Goal: Task Accomplishment & Management: Use online tool/utility

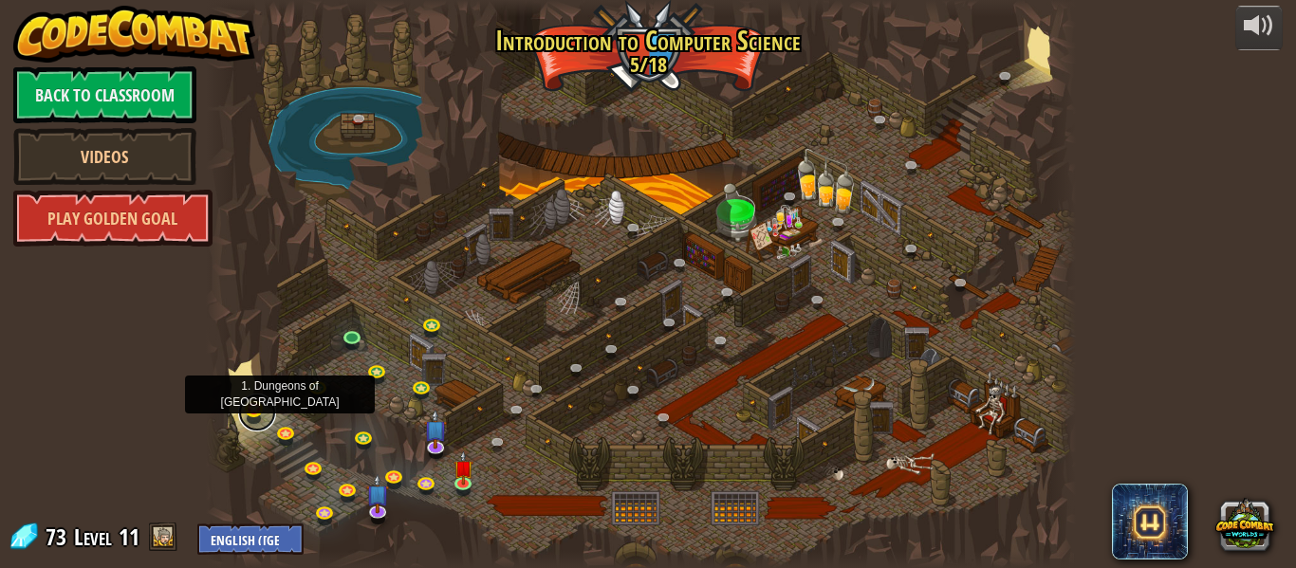
click at [252, 408] on link at bounding box center [257, 413] width 38 height 38
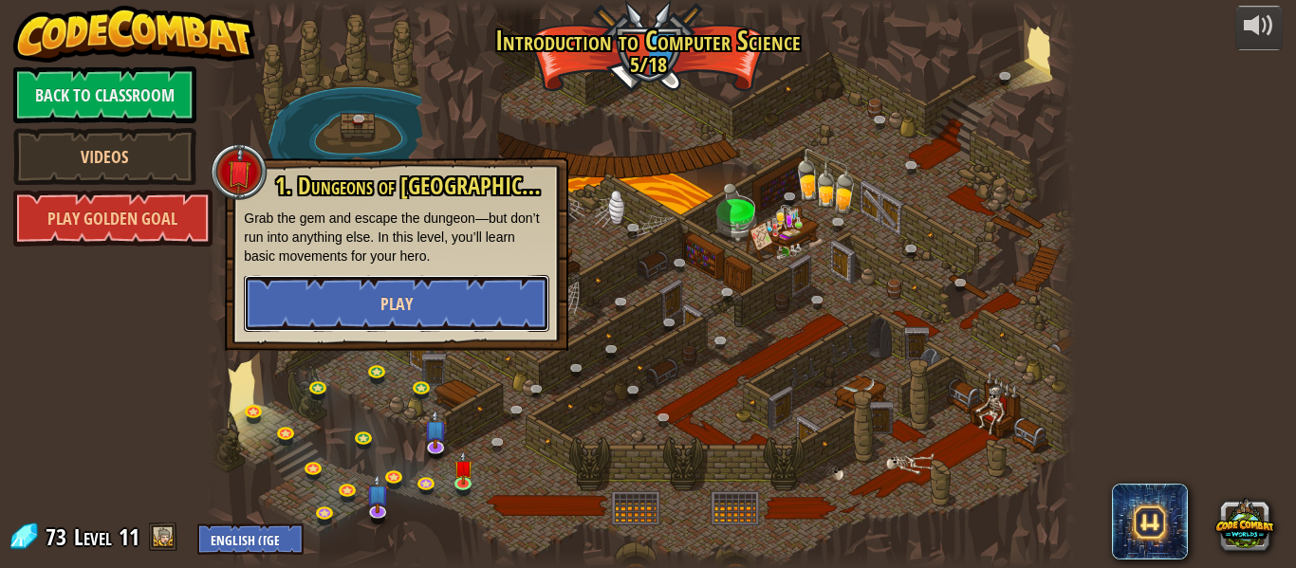
click at [301, 304] on button "Play" at bounding box center [397, 303] width 306 height 57
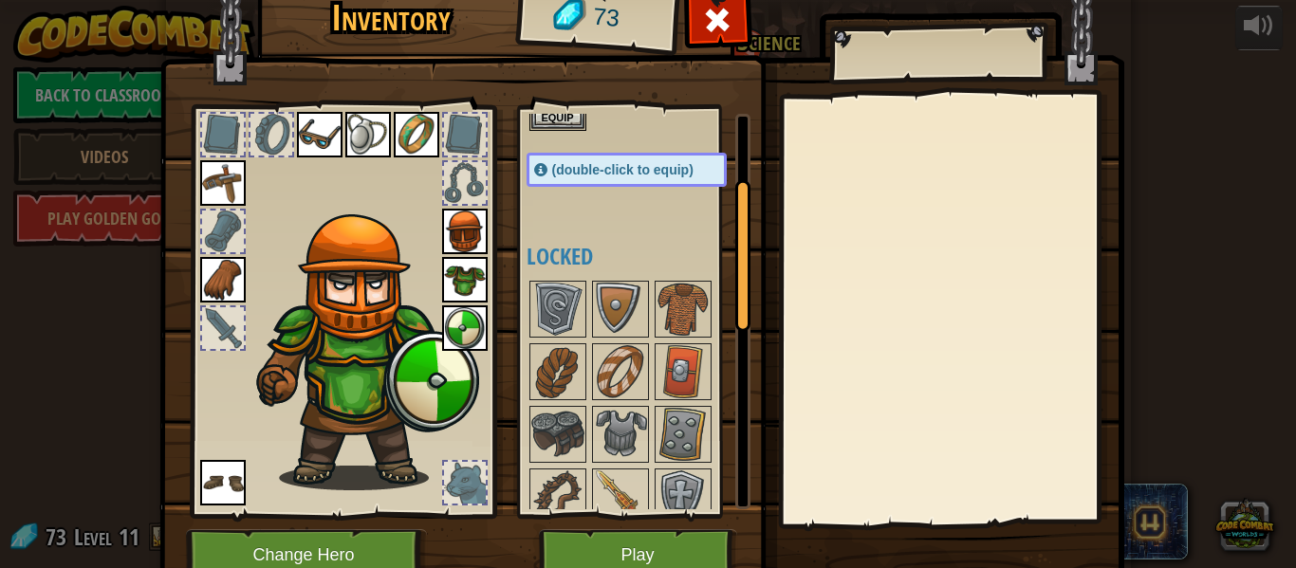
scroll to position [205, 0]
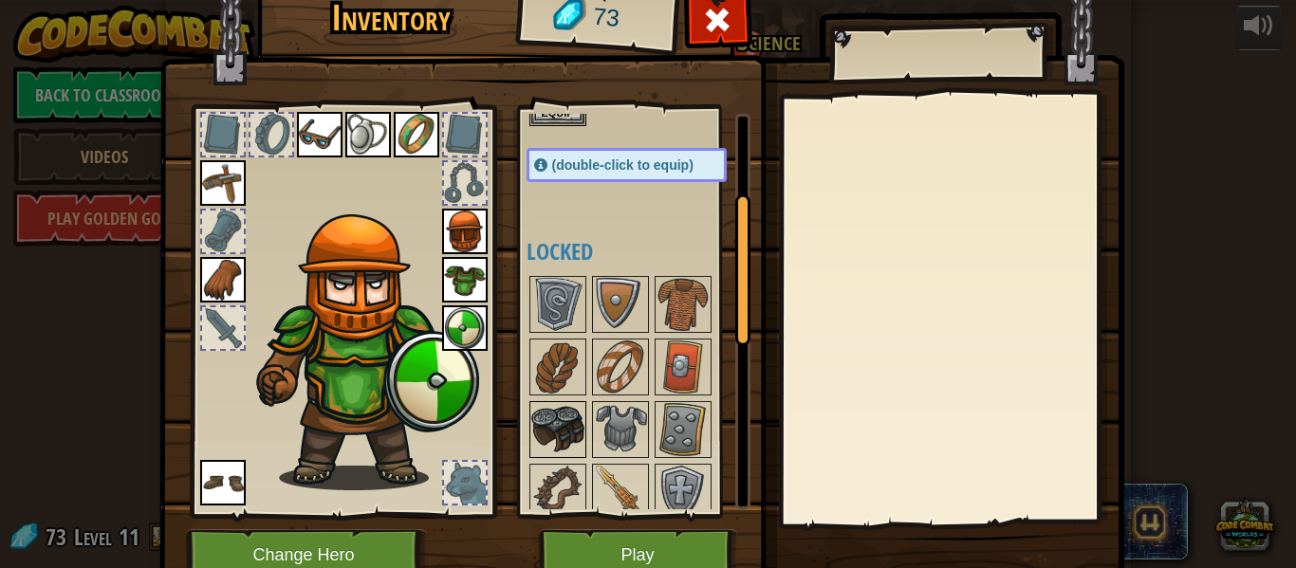
click at [545, 427] on img at bounding box center [557, 429] width 53 height 53
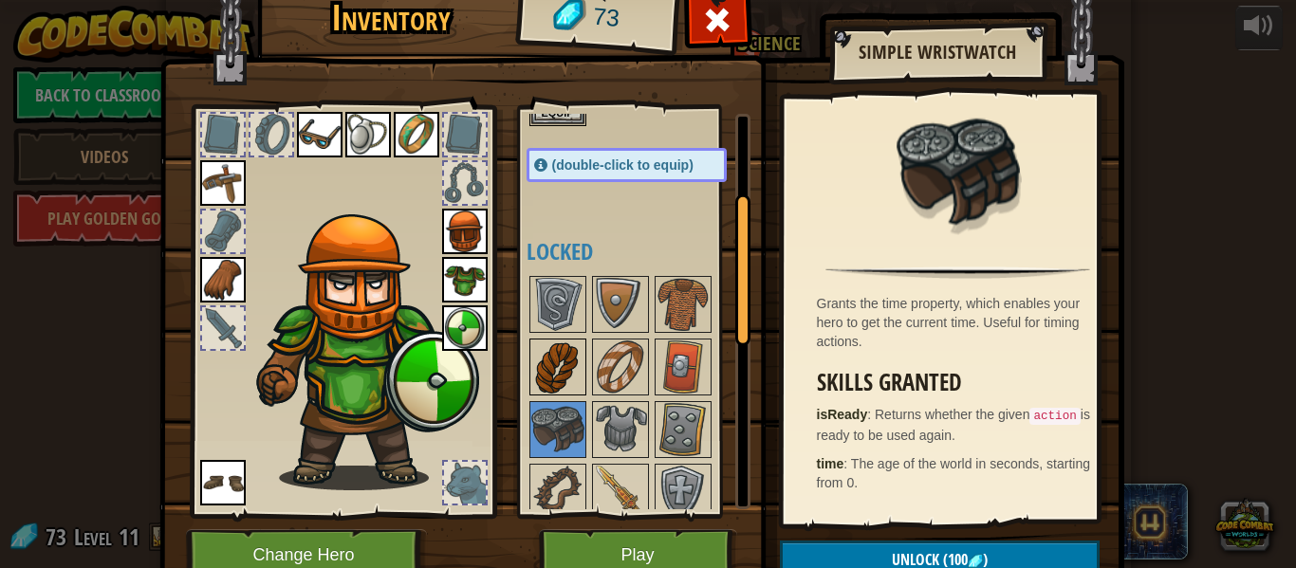
click at [536, 363] on img at bounding box center [557, 367] width 53 height 53
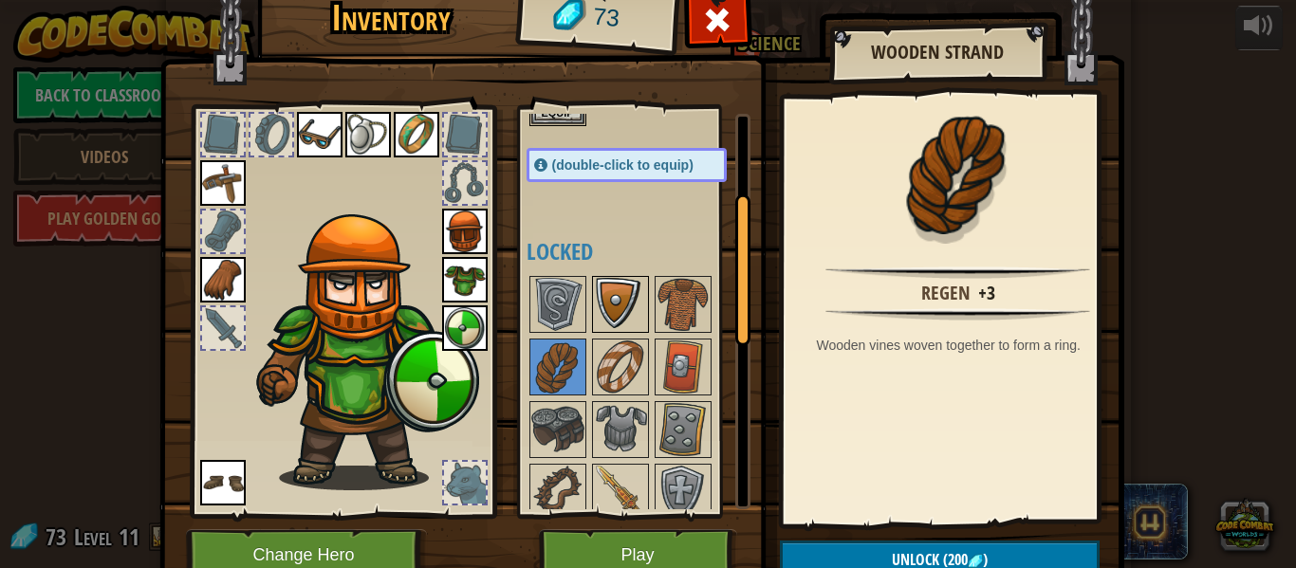
click at [611, 306] on img at bounding box center [620, 304] width 53 height 53
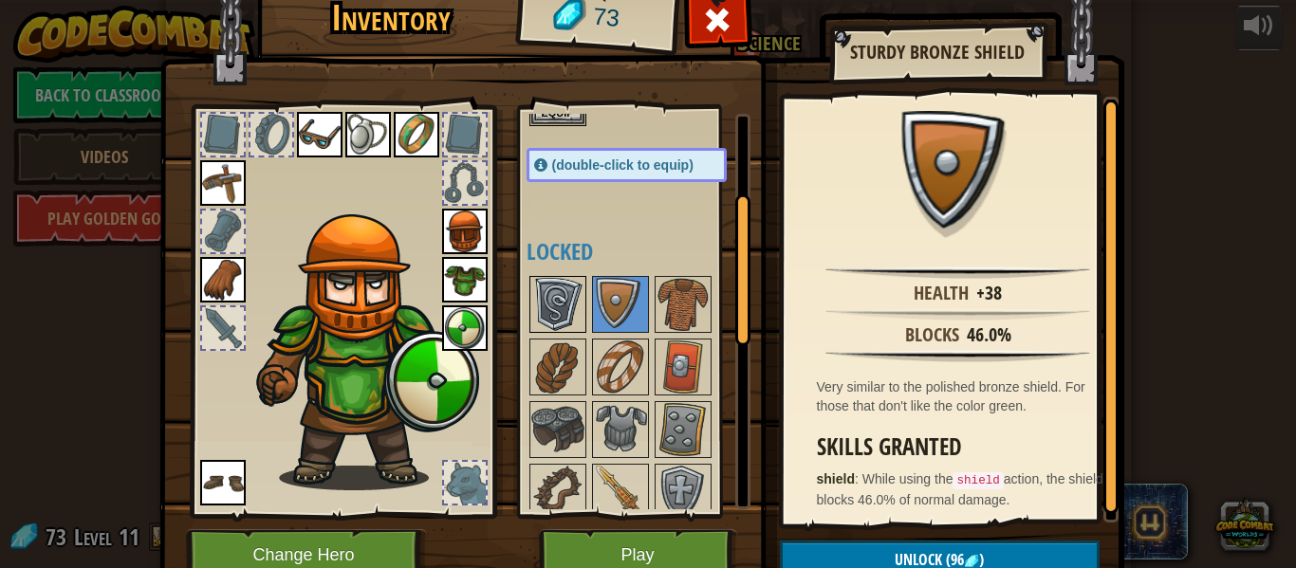
click at [549, 289] on img at bounding box center [557, 304] width 53 height 53
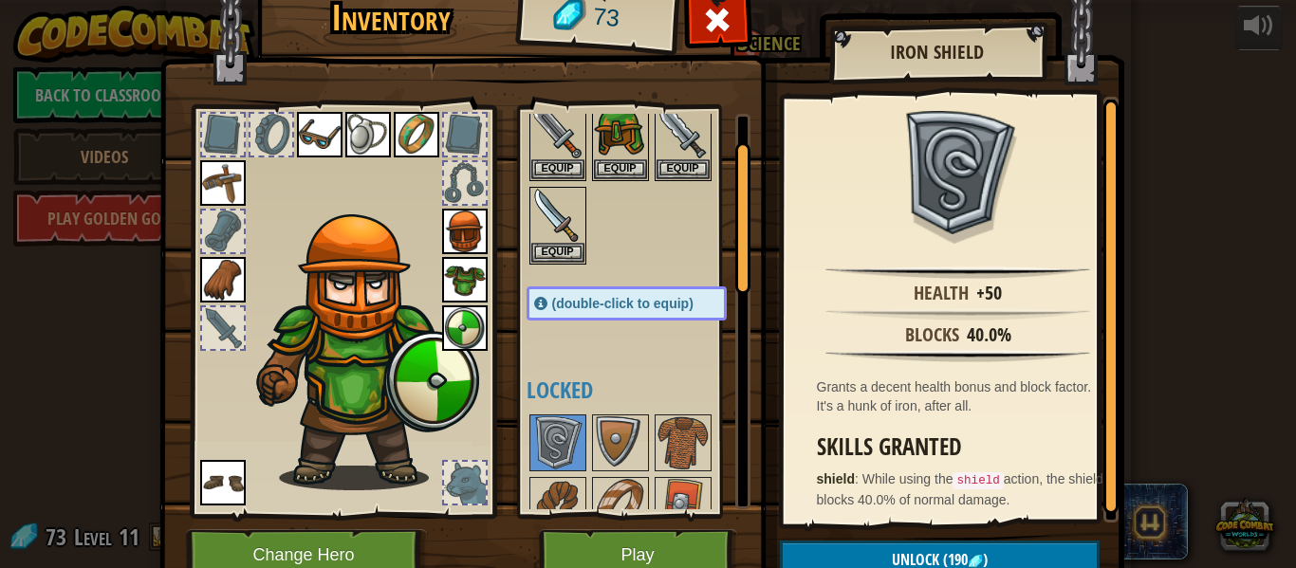
scroll to position [65, 0]
click at [668, 171] on button "Equip" at bounding box center [683, 170] width 53 height 20
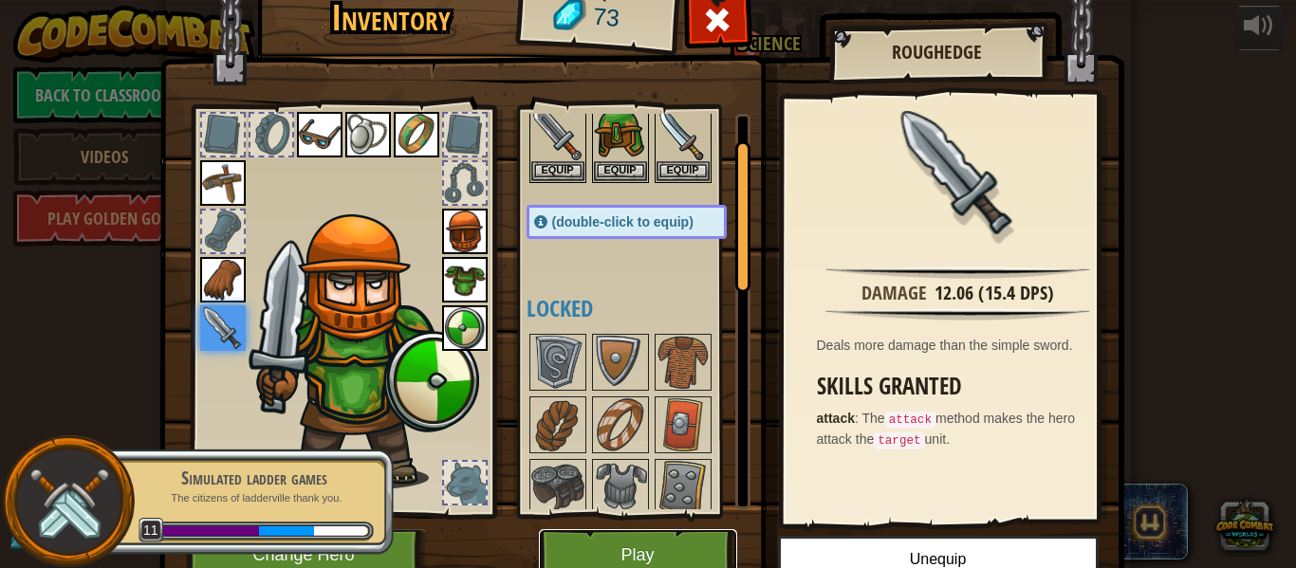
click at [613, 543] on button "Play" at bounding box center [638, 556] width 198 height 52
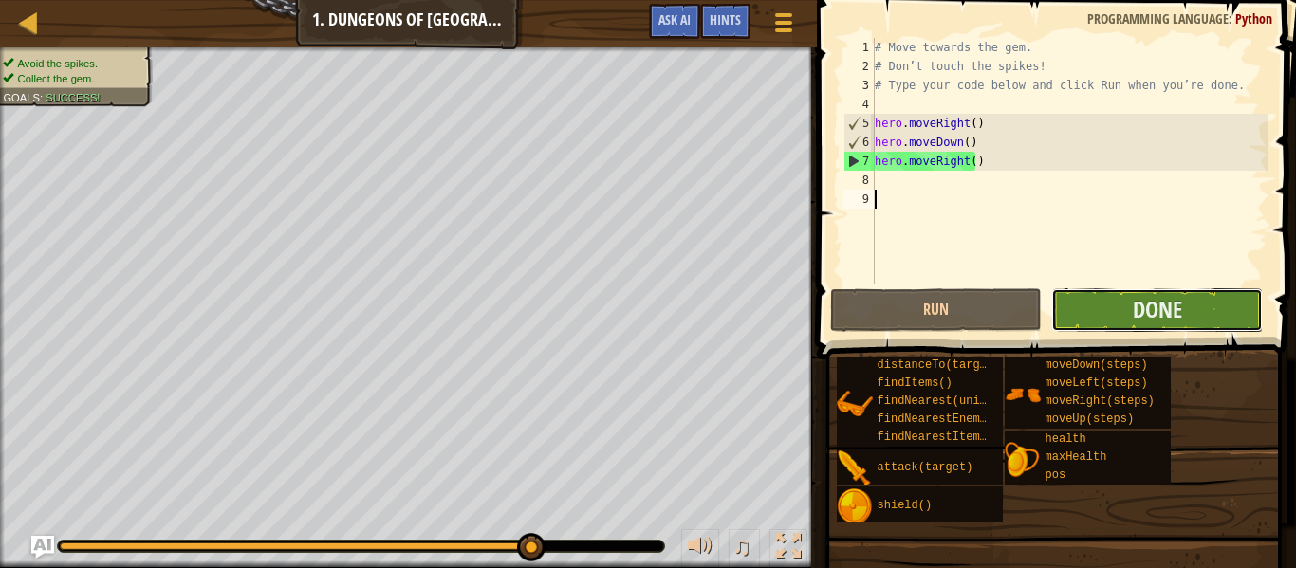
click at [1097, 304] on button "Done" at bounding box center [1158, 311] width 212 height 44
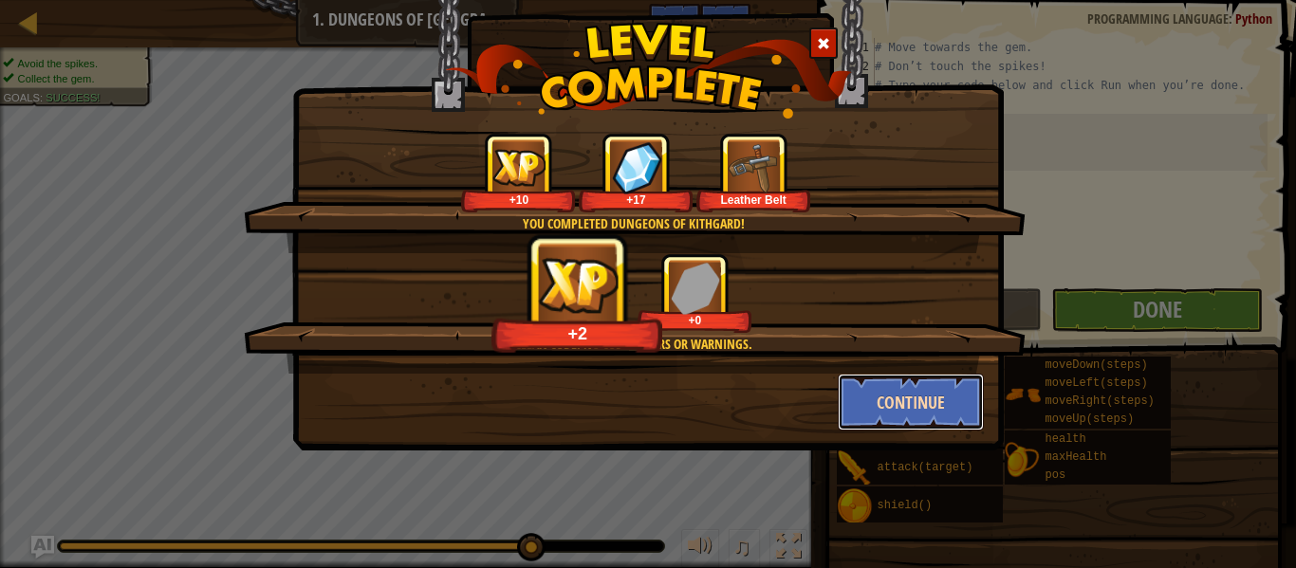
click at [933, 387] on button "Continue" at bounding box center [911, 402] width 147 height 57
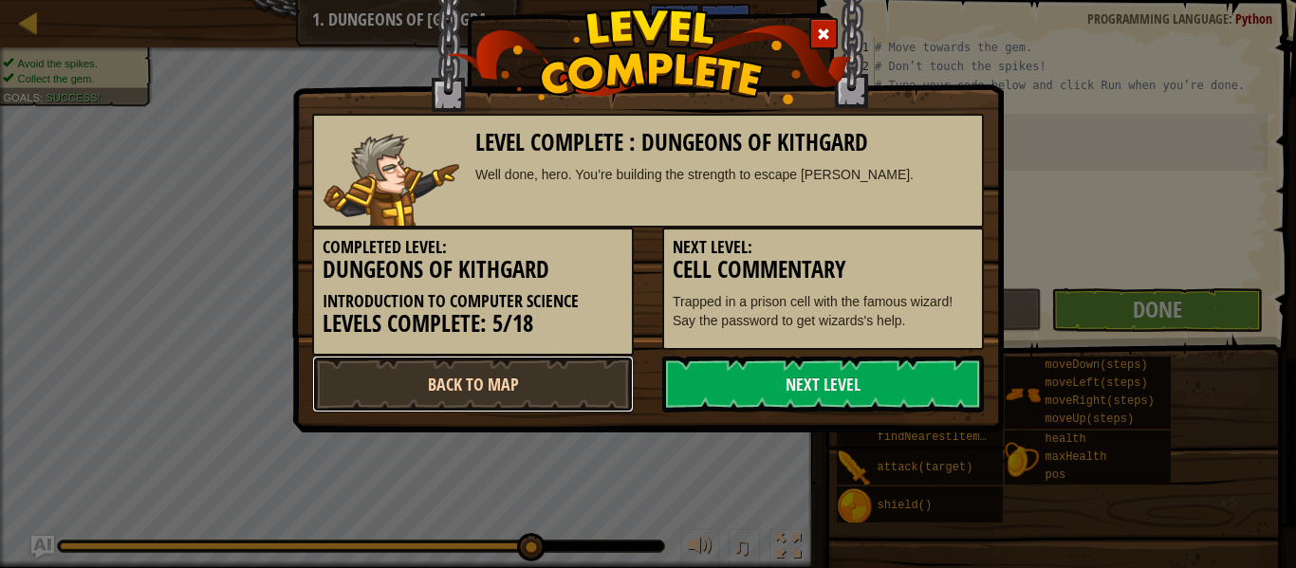
click at [562, 383] on link "Back to Map" at bounding box center [473, 384] width 322 height 57
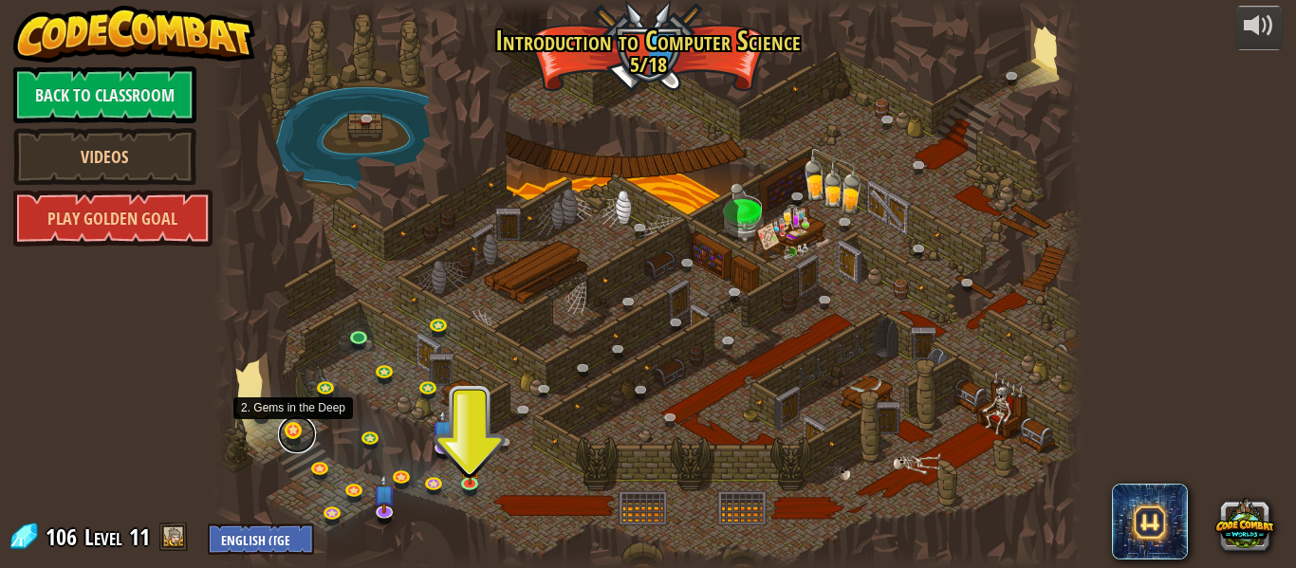
click at [289, 432] on link at bounding box center [297, 435] width 38 height 38
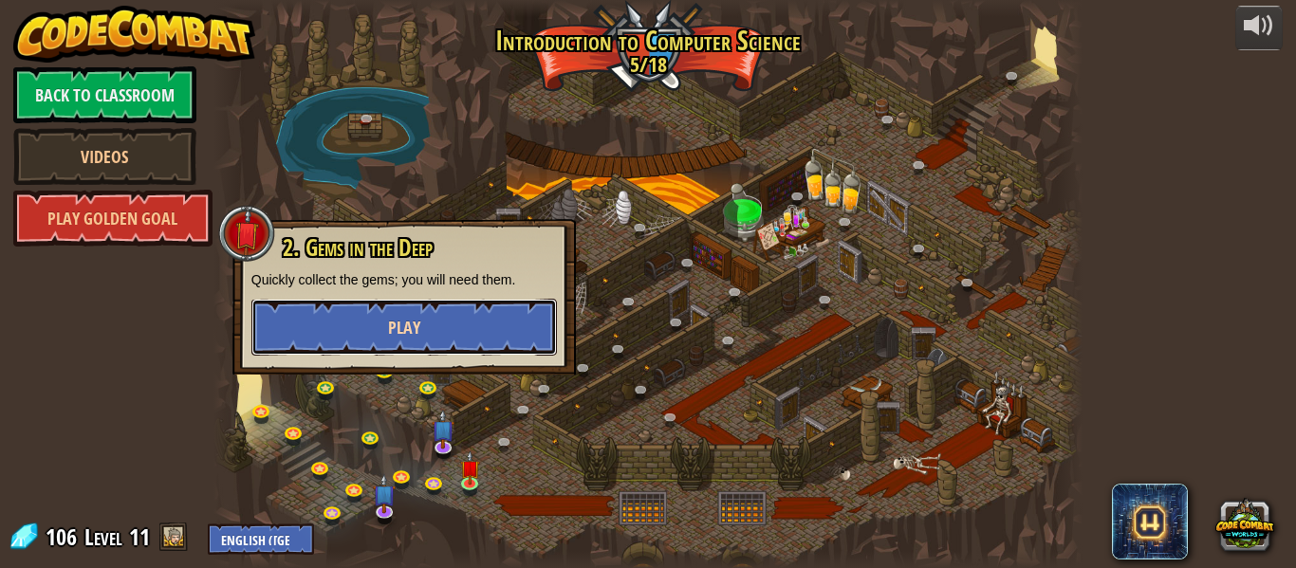
click at [360, 327] on button "Play" at bounding box center [404, 327] width 306 height 57
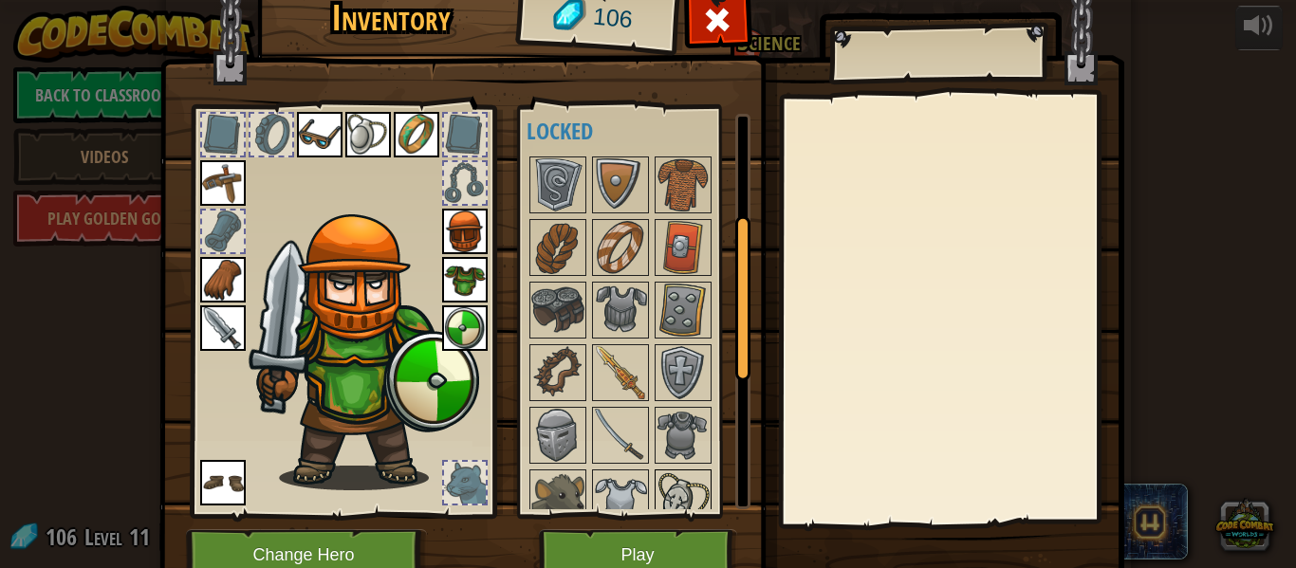
scroll to position [243, 0]
click at [612, 542] on button "Play" at bounding box center [638, 556] width 198 height 52
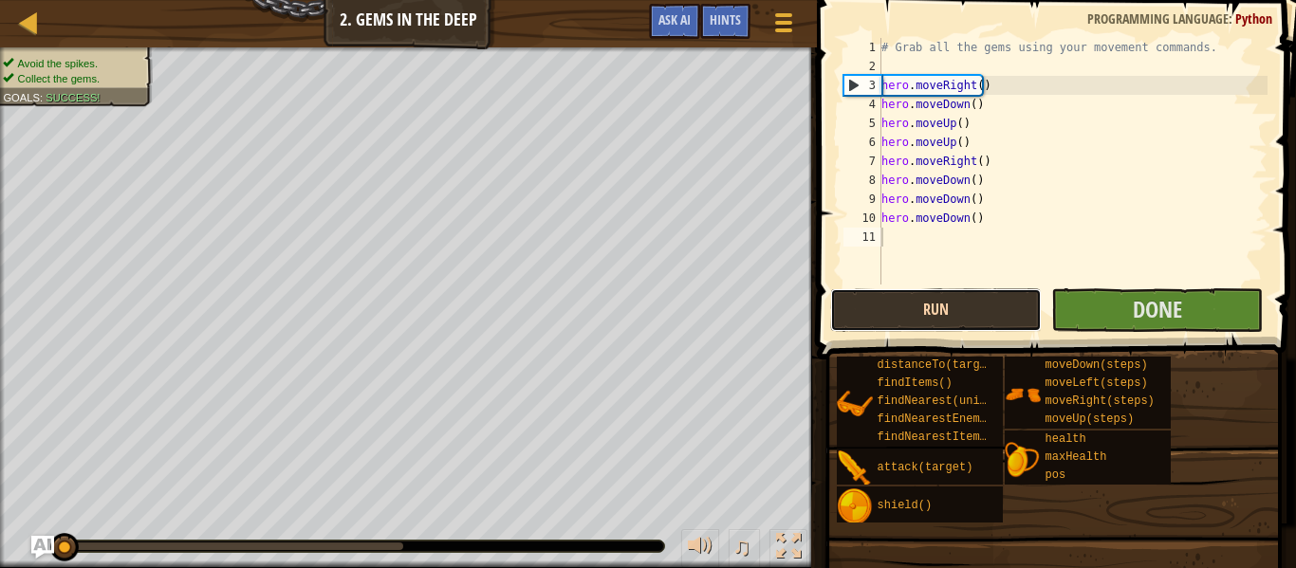
click at [967, 301] on button "Run" at bounding box center [936, 311] width 212 height 44
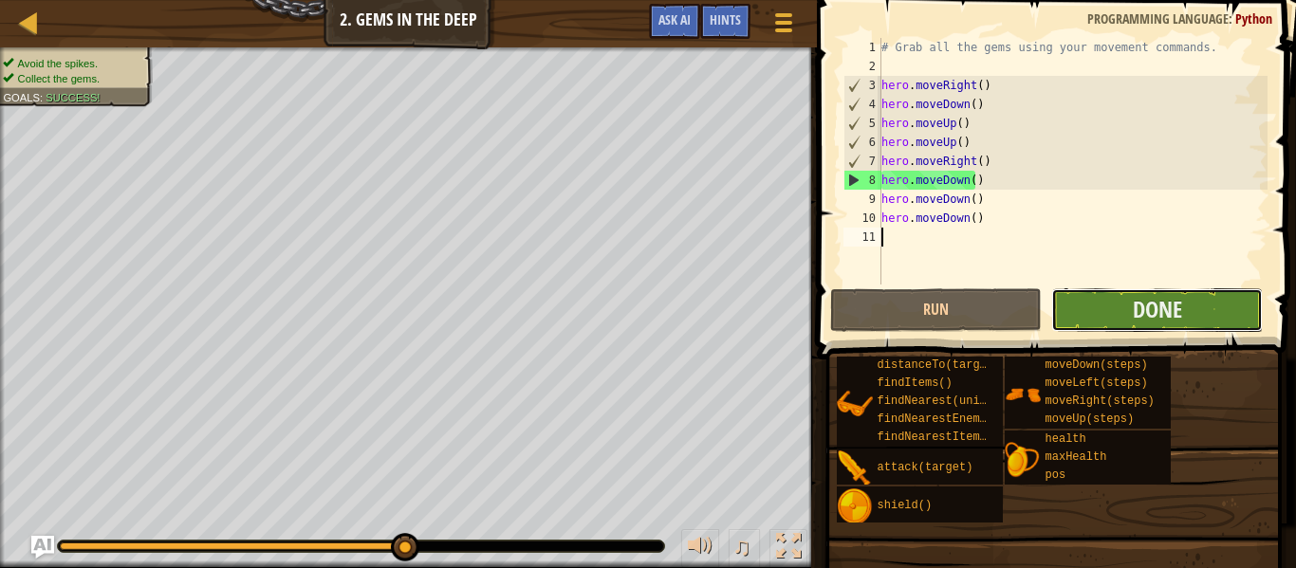
click at [1219, 319] on button "Done" at bounding box center [1158, 311] width 212 height 44
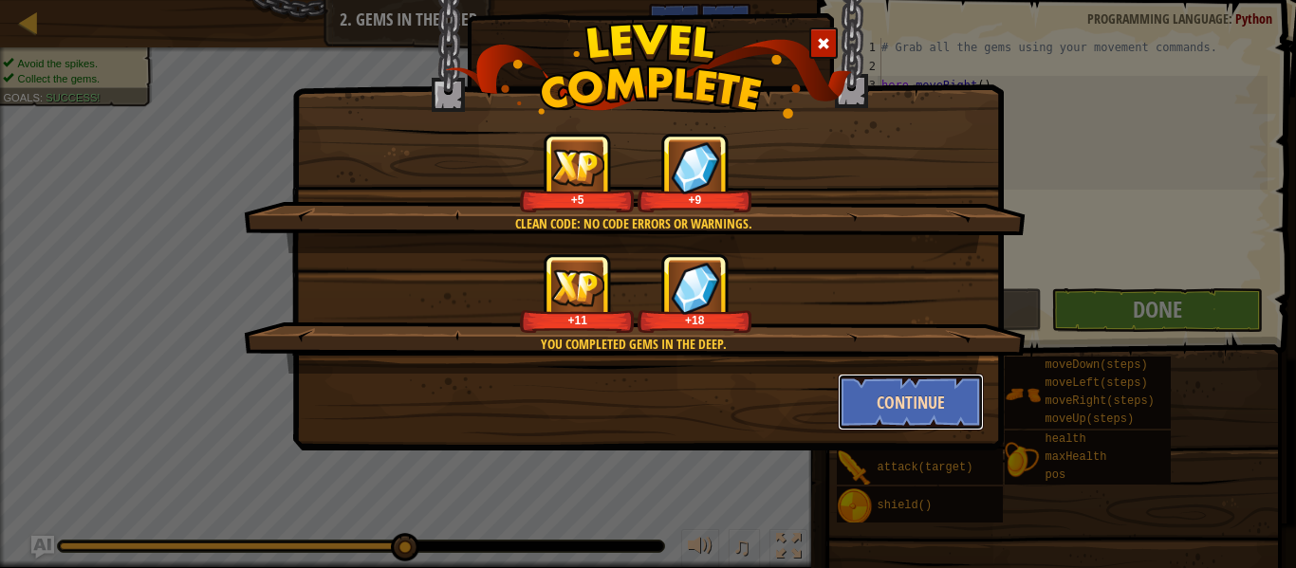
click at [956, 389] on button "Continue" at bounding box center [911, 402] width 147 height 57
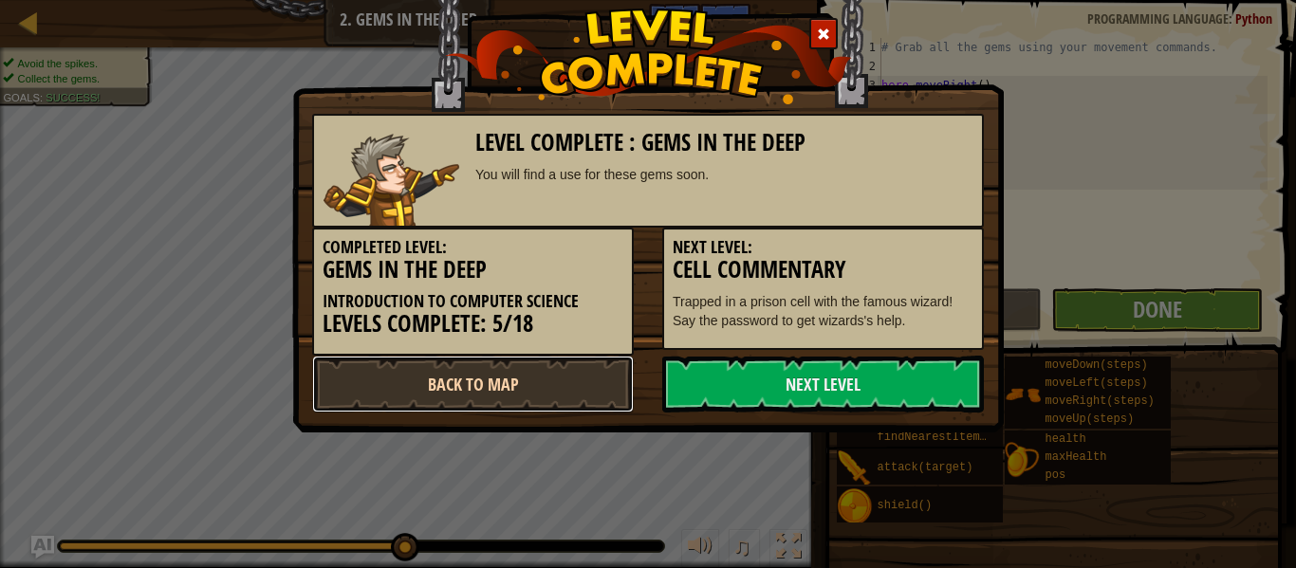
click at [550, 396] on link "Back to Map" at bounding box center [473, 384] width 322 height 57
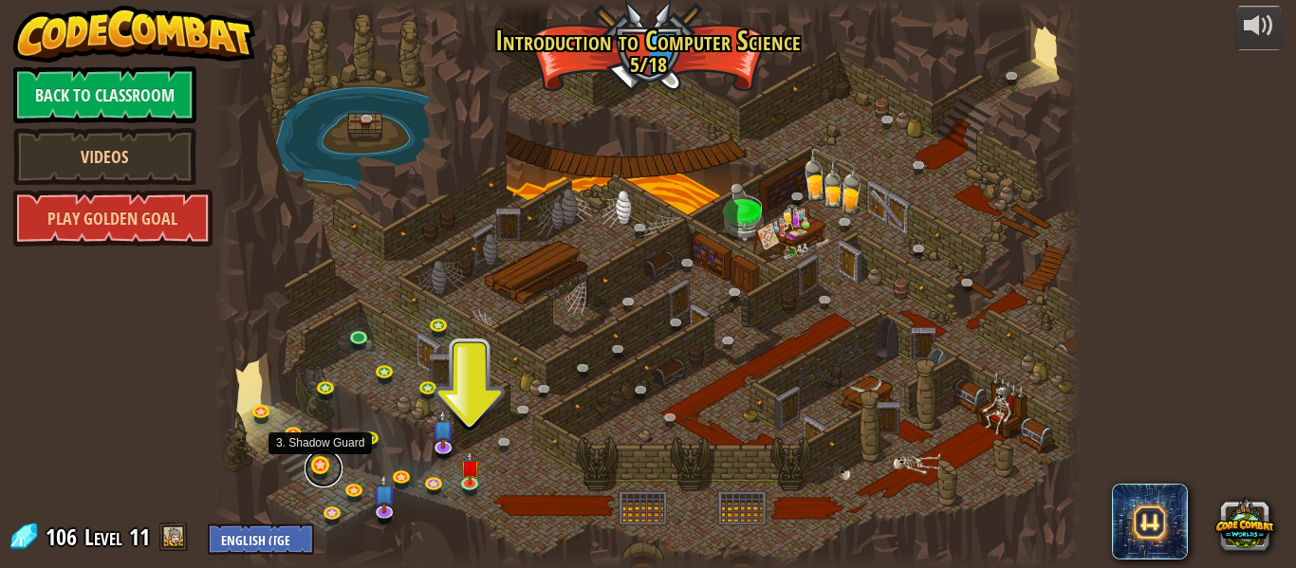
click at [317, 461] on link at bounding box center [324, 469] width 38 height 38
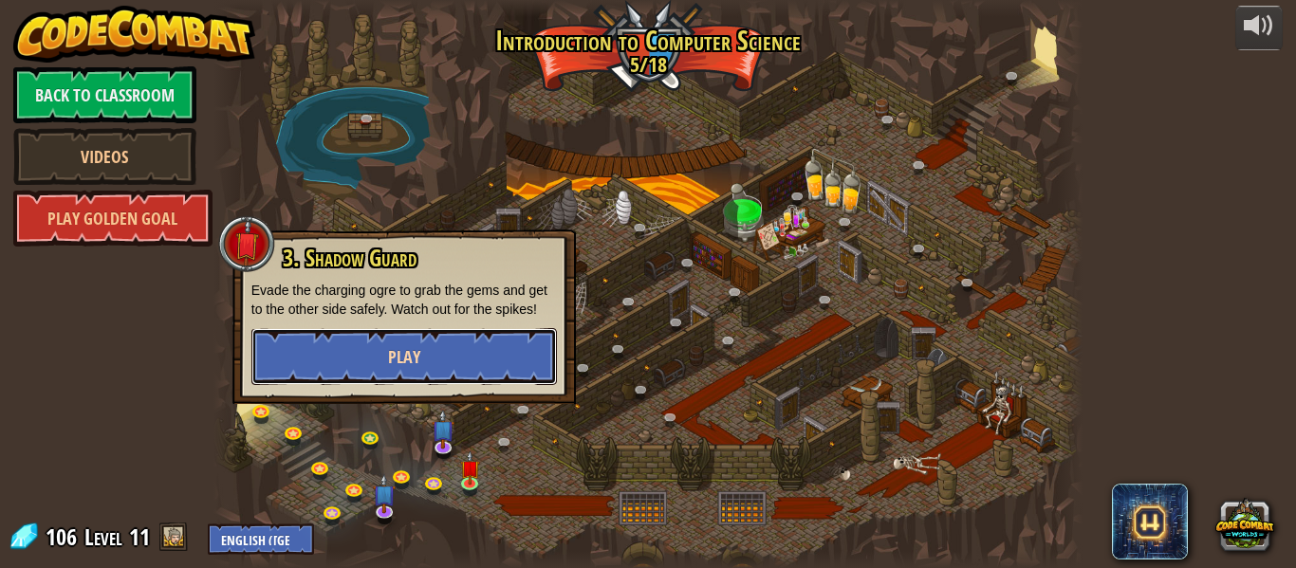
click at [316, 365] on button "Play" at bounding box center [404, 356] width 306 height 57
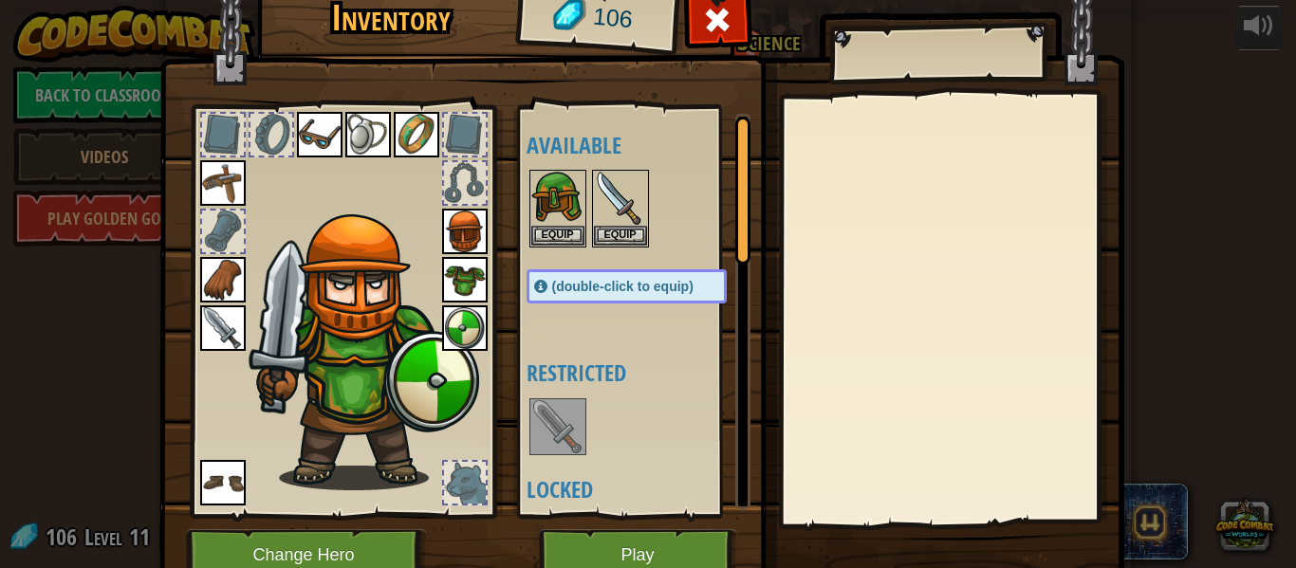
click at [552, 435] on img at bounding box center [557, 426] width 53 height 53
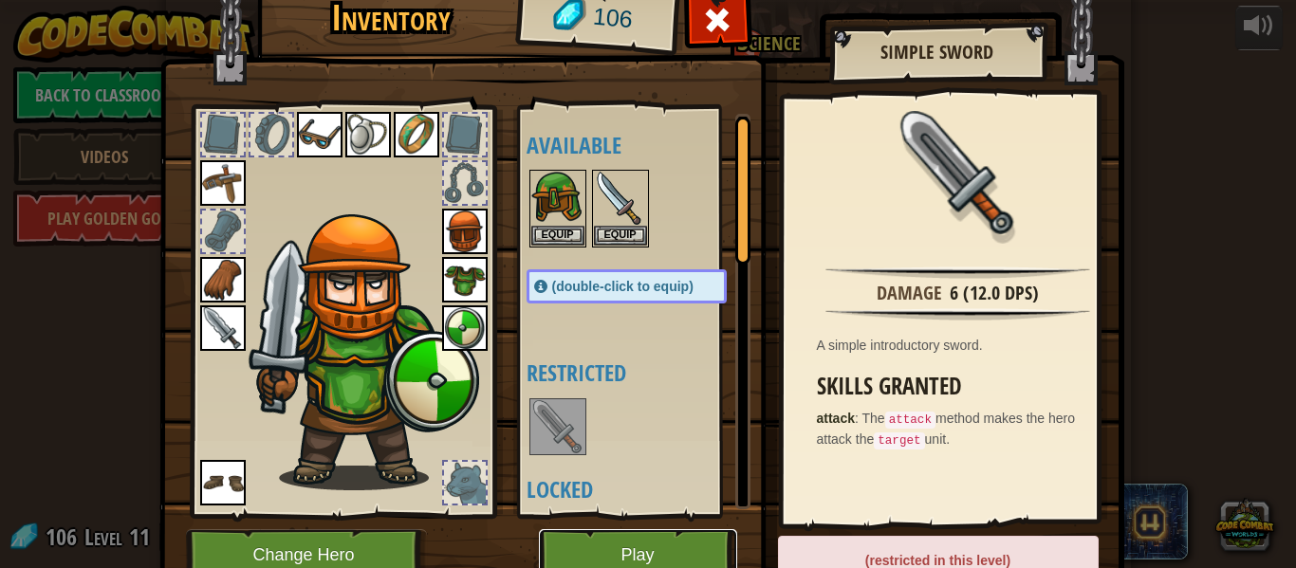
click at [626, 543] on button "Play" at bounding box center [638, 556] width 198 height 52
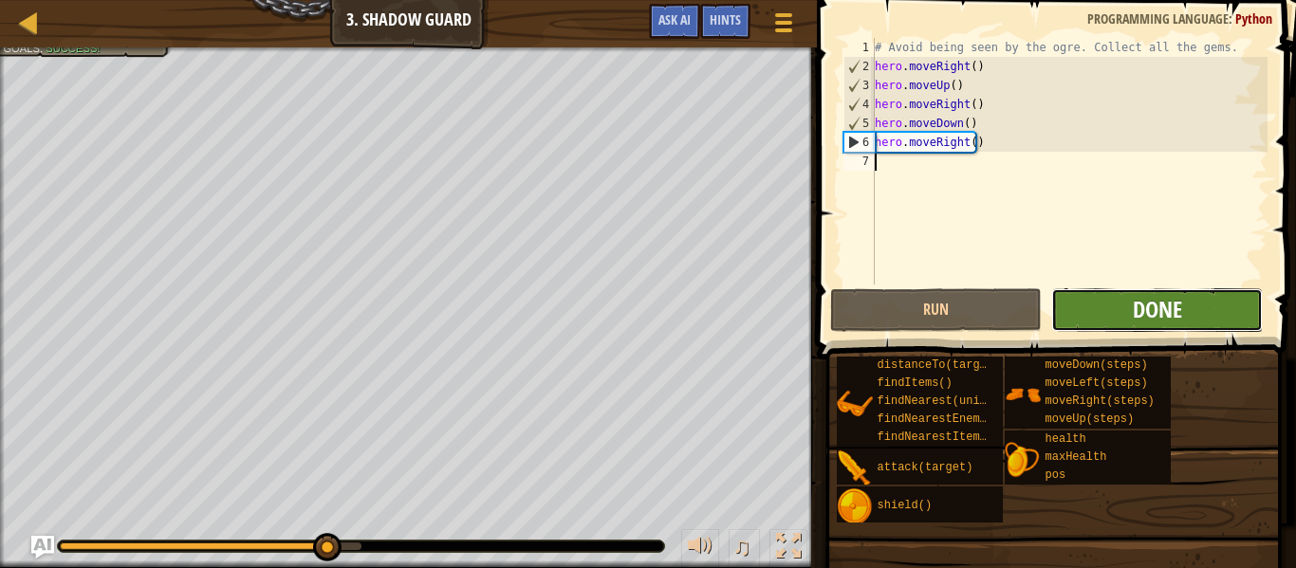
click at [1149, 313] on span "Done" at bounding box center [1157, 309] width 49 height 30
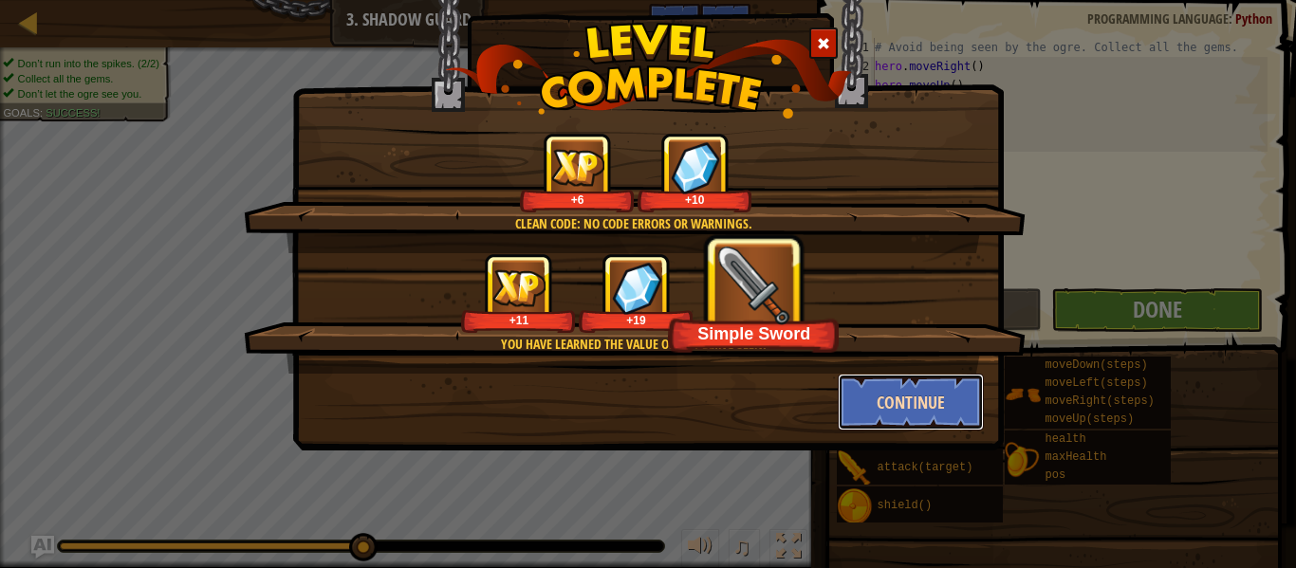
click at [889, 390] on button "Continue" at bounding box center [911, 402] width 147 height 57
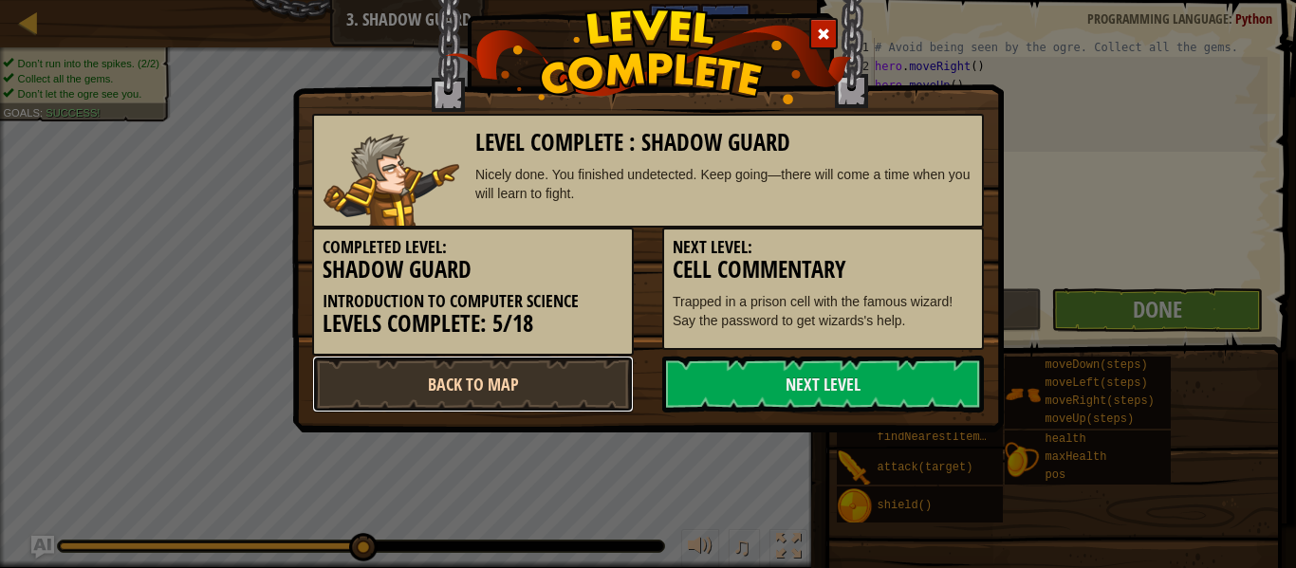
click at [532, 380] on link "Back to Map" at bounding box center [473, 384] width 322 height 57
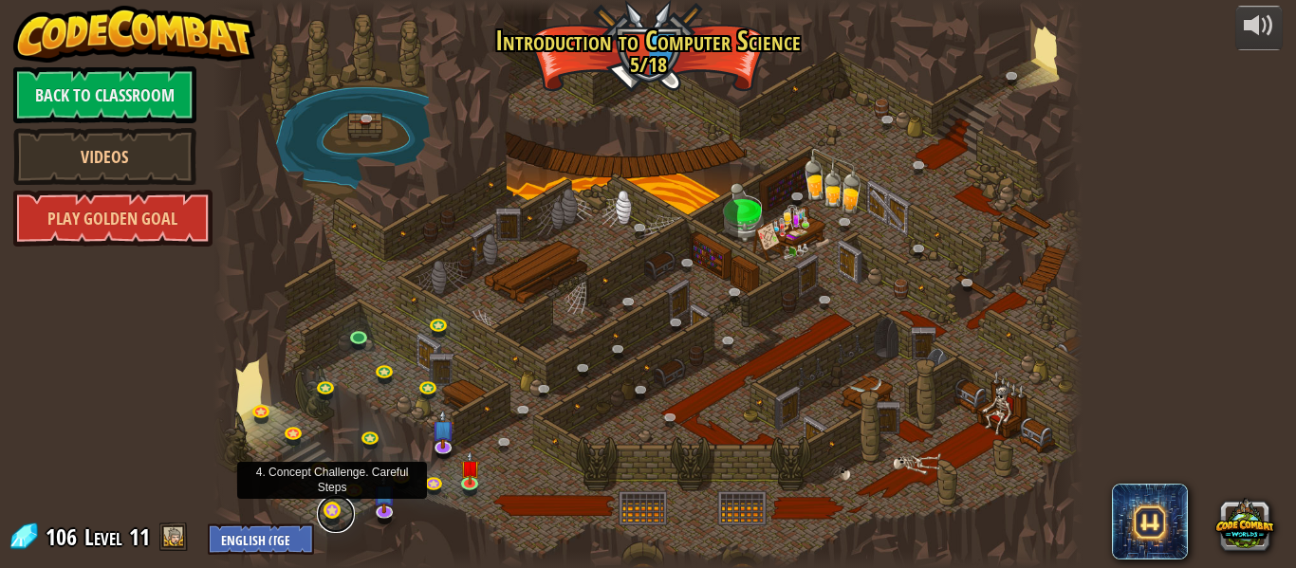
click at [337, 504] on link at bounding box center [336, 514] width 38 height 38
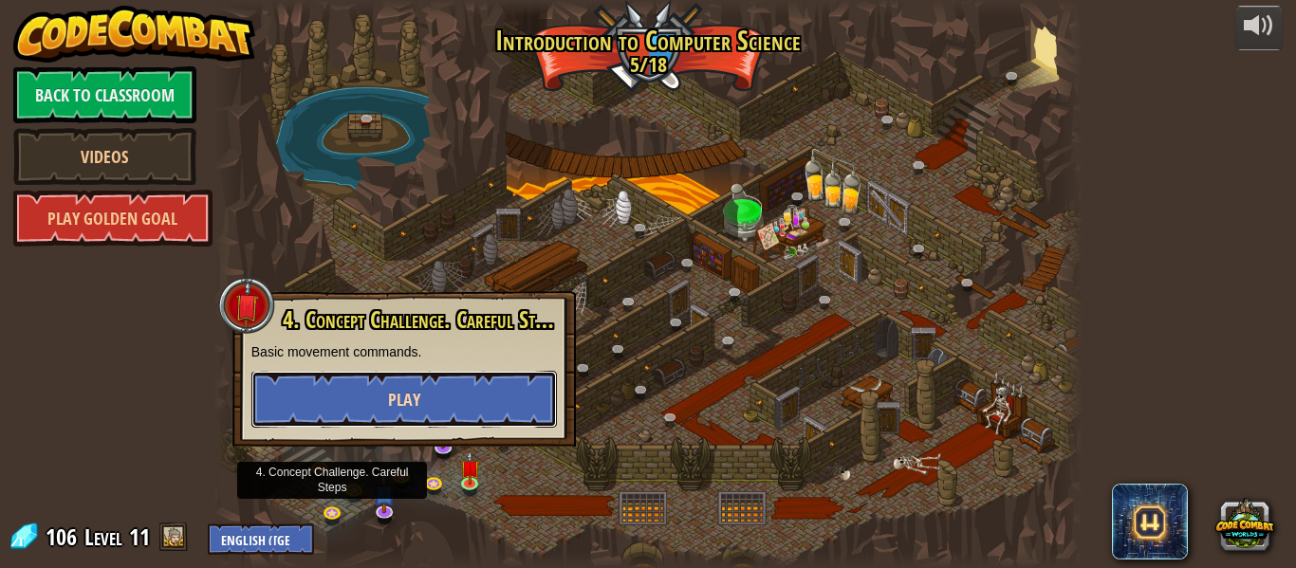
click at [395, 384] on button "Play" at bounding box center [404, 399] width 306 height 57
